Goal: Task Accomplishment & Management: Use online tool/utility

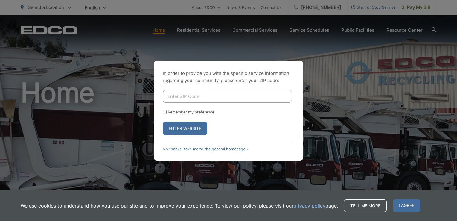
click at [1, 186] on div "In order to provide you with the specific service information regarding your co…" at bounding box center [228, 110] width 457 height 221
click at [218, 93] on input "Enter ZIP Code" at bounding box center [227, 96] width 129 height 13
click at [7, 85] on div "In order to provide you with the specific service information regarding your co…" at bounding box center [228, 110] width 457 height 221
click at [209, 96] on input "92064" at bounding box center [227, 96] width 129 height 13
type input "92064"
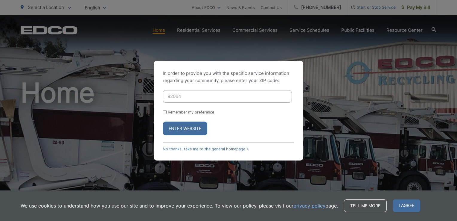
click at [195, 131] on button "Enter Website" at bounding box center [185, 128] width 45 height 14
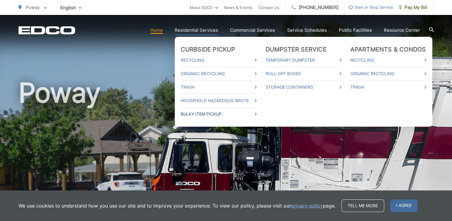
click at [216, 112] on link "Bulky Item Pickup" at bounding box center [219, 113] width 76 height 7
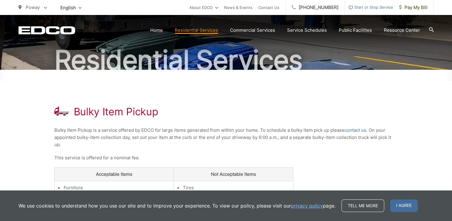
scroll to position [51, 0]
